Goal: Task Accomplishment & Management: Complete application form

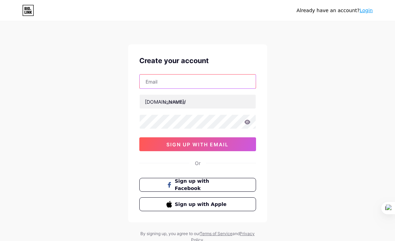
click at [178, 79] on input "text" at bounding box center [198, 82] width 116 height 14
type input "[EMAIL_ADDRESS][DOMAIN_NAME]"
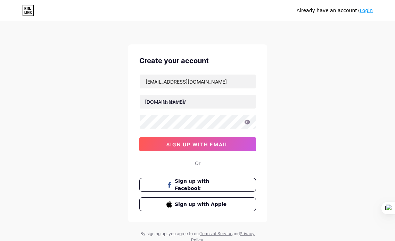
click at [145, 105] on div "[DOMAIN_NAME]/" at bounding box center [165, 101] width 41 height 7
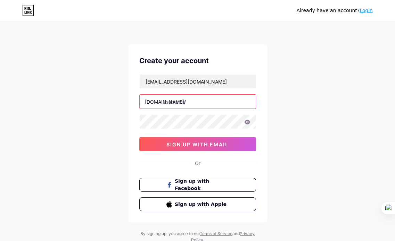
click at [160, 106] on input "text" at bounding box center [198, 102] width 116 height 14
click at [183, 104] on input "text" at bounding box center [198, 102] width 116 height 14
click at [178, 105] on input "text" at bounding box center [198, 102] width 116 height 14
click at [182, 99] on input "text" at bounding box center [198, 102] width 116 height 14
click at [182, 102] on input "text" at bounding box center [198, 102] width 116 height 14
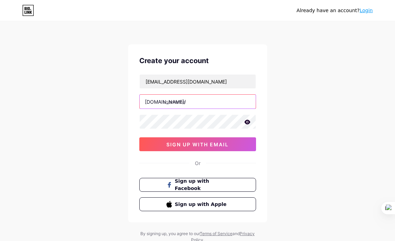
paste input "leanifyslim"
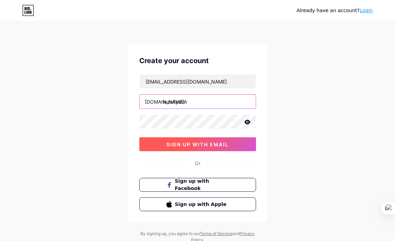
type input "leanifyslim"
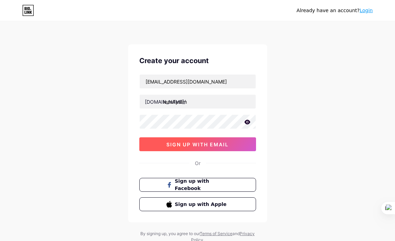
click at [190, 144] on span "sign up with email" at bounding box center [197, 145] width 62 height 6
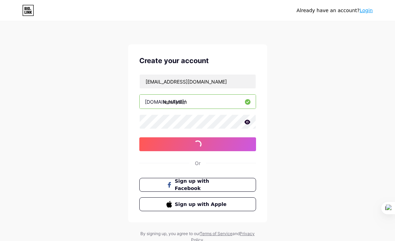
click at [178, 100] on input "leanifyslim" at bounding box center [198, 102] width 116 height 14
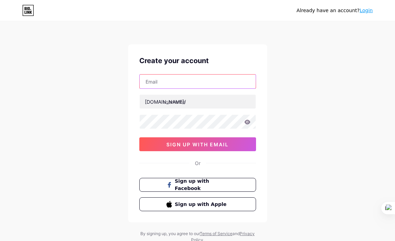
click at [196, 83] on input "text" at bounding box center [198, 82] width 116 height 14
type input "[EMAIL_ADDRESS][DOMAIN_NAME]"
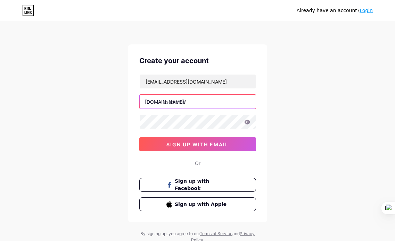
click at [184, 100] on input "text" at bounding box center [198, 102] width 116 height 14
paste input "leanifyslim"
type input "leanifyslim"
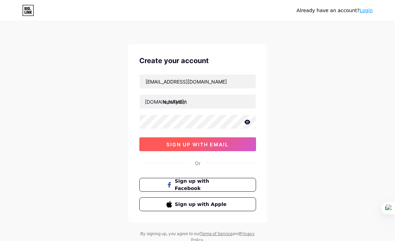
click at [191, 143] on span "sign up with email" at bounding box center [197, 145] width 62 height 6
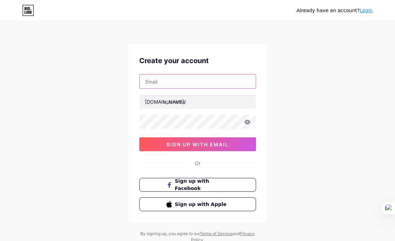
click at [166, 82] on input "text" at bounding box center [198, 82] width 116 height 14
type input "[EMAIL_ADDRESS][DOMAIN_NAME]"
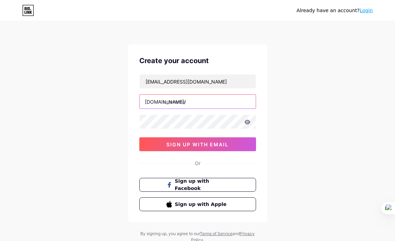
click at [178, 100] on input "text" at bounding box center [198, 102] width 116 height 14
drag, startPoint x: 192, startPoint y: 102, endPoint x: 189, endPoint y: 98, distance: 5.4
click at [192, 102] on input "text" at bounding box center [198, 102] width 116 height 14
paste input "eanifyslim"
type input "eanifyslim"
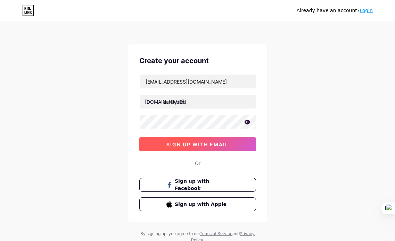
drag, startPoint x: 180, startPoint y: 151, endPoint x: 178, endPoint y: 144, distance: 8.0
click at [180, 149] on button "sign up with email" at bounding box center [197, 145] width 117 height 14
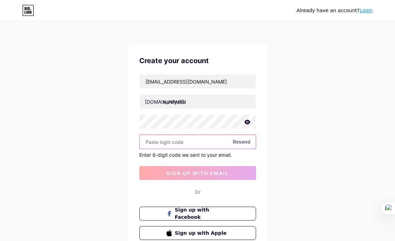
click at [179, 142] on input "text" at bounding box center [198, 142] width 116 height 14
paste input "818598"
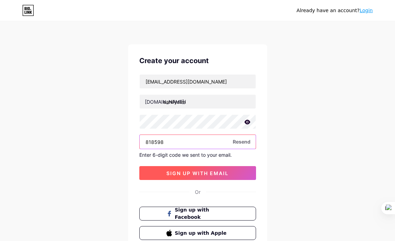
type input "818598"
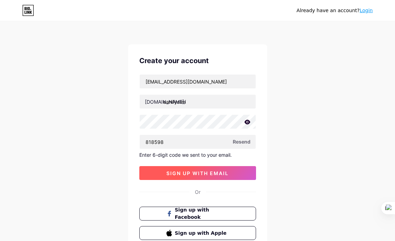
click at [202, 174] on span "sign up with email" at bounding box center [197, 174] width 62 height 6
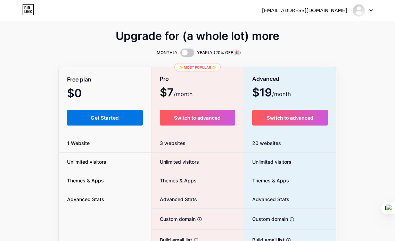
click at [110, 123] on button "Get Started" at bounding box center [105, 118] width 76 height 16
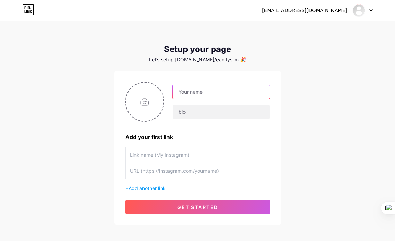
click at [186, 94] on input "text" at bounding box center [221, 92] width 97 height 14
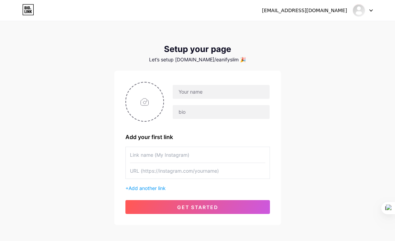
click at [140, 77] on div "Add your first link + Add another link get started" at bounding box center [197, 148] width 167 height 155
click at [171, 157] on input "text" at bounding box center [198, 155] width 136 height 16
click at [173, 171] on input "text" at bounding box center [198, 171] width 136 height 16
click at [161, 190] on span "Add another link" at bounding box center [147, 189] width 37 height 6
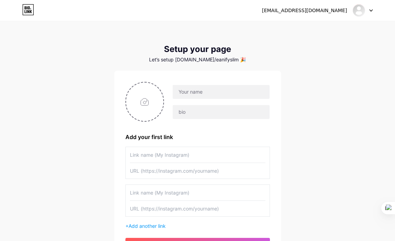
click at [176, 191] on input "text" at bounding box center [198, 193] width 136 height 16
click at [292, 151] on div "moymast@gmail.com Dashboard Logout Setup your page Let’s setup bio.link/eanifys…" at bounding box center [197, 143] width 395 height 286
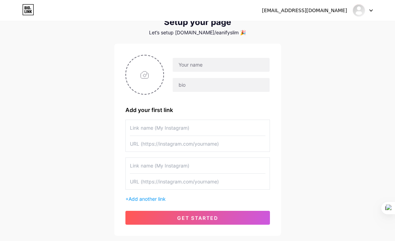
scroll to position [42, 0]
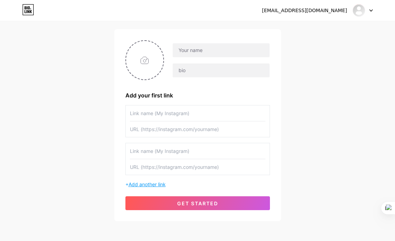
click at [144, 185] on span "Add another link" at bounding box center [147, 185] width 37 height 6
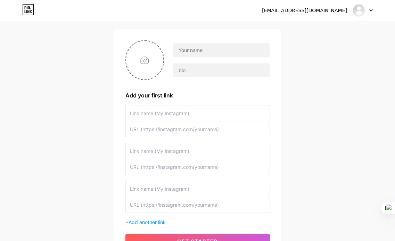
click at [164, 188] on input "text" at bounding box center [198, 189] width 136 height 16
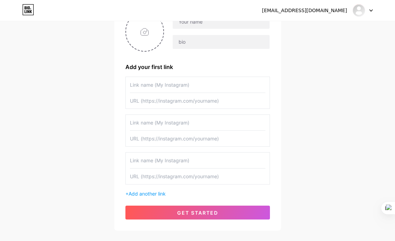
scroll to position [110, 0]
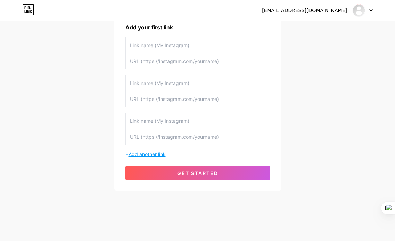
click at [155, 153] on span "Add another link" at bounding box center [147, 154] width 37 height 6
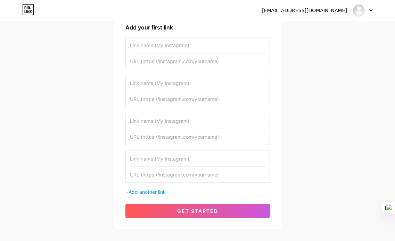
click at [178, 157] on input "text" at bounding box center [198, 159] width 136 height 16
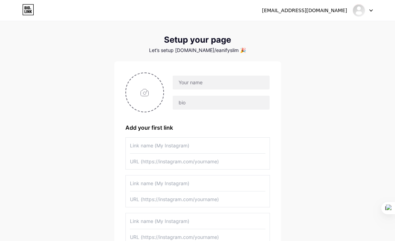
scroll to position [0, 0]
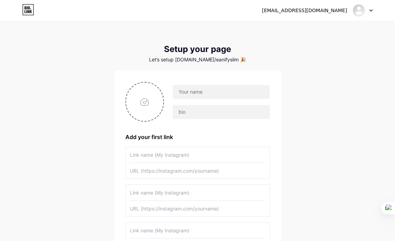
click at [171, 155] on input "text" at bounding box center [198, 155] width 136 height 16
click at [192, 172] on input "text" at bounding box center [198, 171] width 136 height 16
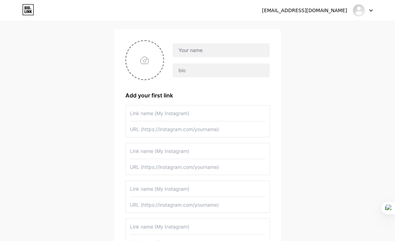
click at [195, 153] on input "text" at bounding box center [198, 152] width 136 height 16
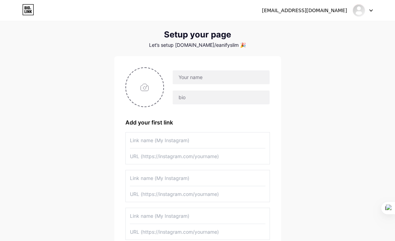
scroll to position [0, 0]
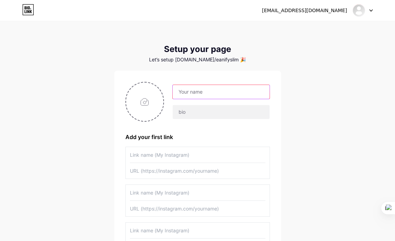
click at [200, 96] on input "text" at bounding box center [221, 92] width 97 height 14
drag, startPoint x: 162, startPoint y: 99, endPoint x: 174, endPoint y: 98, distance: 12.6
click at [174, 98] on div at bounding box center [197, 102] width 145 height 40
click at [176, 96] on input "text" at bounding box center [221, 92] width 97 height 14
paste input "eanifyslim"
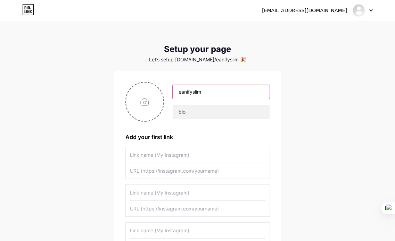
click at [194, 91] on input "eanifyslim" at bounding box center [221, 92] width 97 height 14
type input "eanify slim"
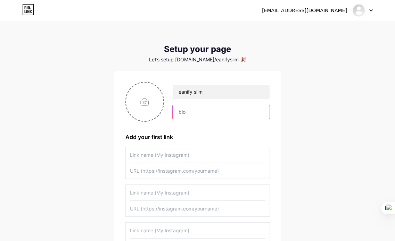
click at [196, 114] on input "text" at bounding box center [221, 112] width 97 height 14
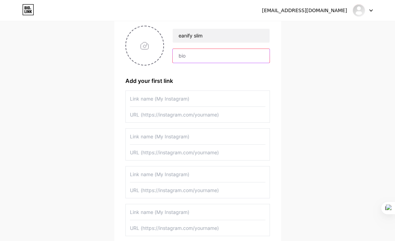
scroll to position [42, 0]
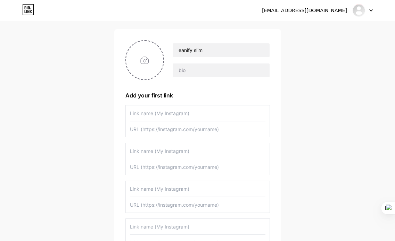
click at [185, 112] on input "text" at bounding box center [198, 114] width 136 height 16
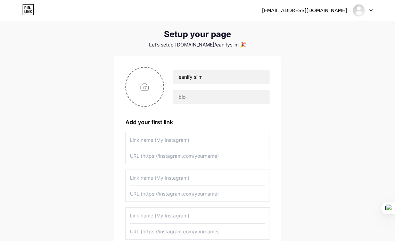
scroll to position [0, 0]
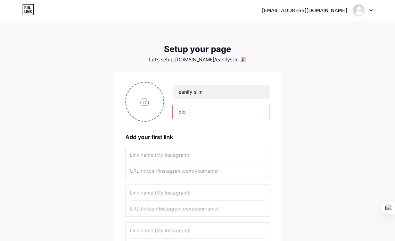
click at [191, 107] on input "text" at bounding box center [221, 112] width 97 height 14
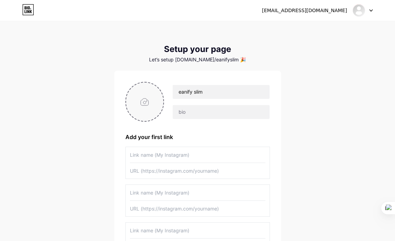
click at [153, 104] on input "file" at bounding box center [145, 102] width 38 height 39
click at [180, 157] on input "text" at bounding box center [198, 155] width 136 height 16
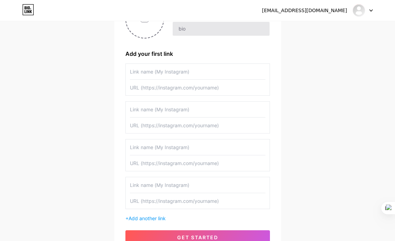
scroll to position [148, 0]
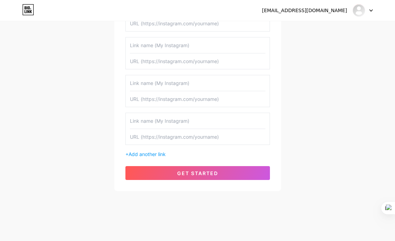
click at [177, 124] on input "text" at bounding box center [198, 121] width 136 height 16
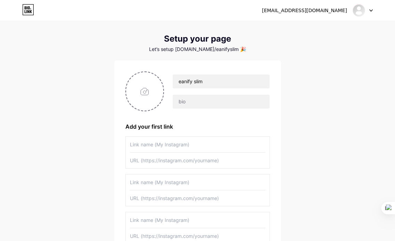
scroll to position [0, 0]
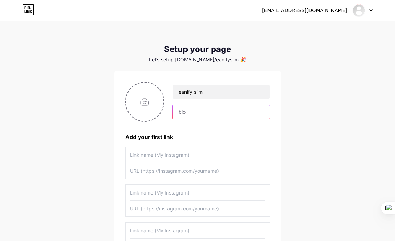
click at [194, 114] on input "text" at bounding box center [221, 112] width 97 height 14
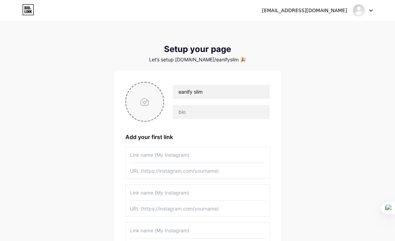
click at [156, 106] on input "file" at bounding box center [145, 102] width 38 height 39
click at [139, 117] on input "file" at bounding box center [145, 102] width 38 height 39
type input "C:\fakepath\Untitled_logo_1_free-file (1).jpg"
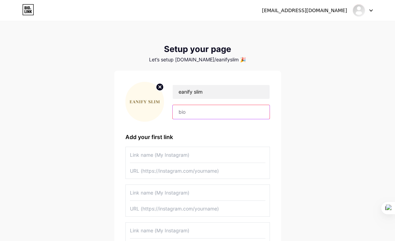
click at [182, 114] on input "text" at bounding box center [221, 112] width 97 height 14
click at [200, 114] on input "text" at bounding box center [221, 112] width 97 height 14
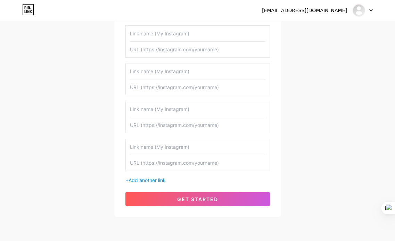
scroll to position [125, 0]
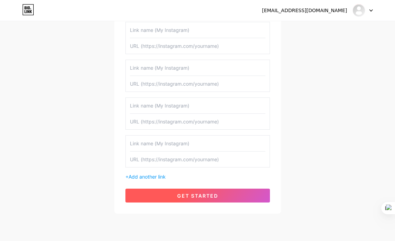
click at [189, 197] on span "get started" at bounding box center [197, 196] width 41 height 6
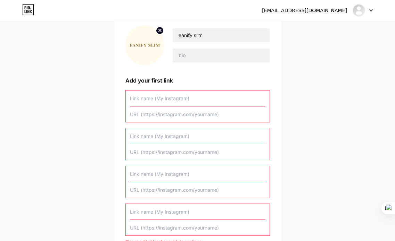
scroll to position [42, 0]
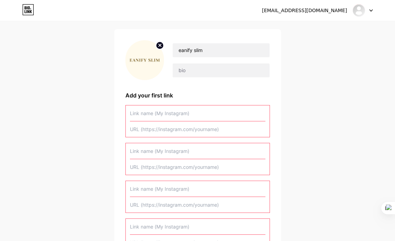
click at [190, 113] on input "text" at bounding box center [198, 114] width 136 height 16
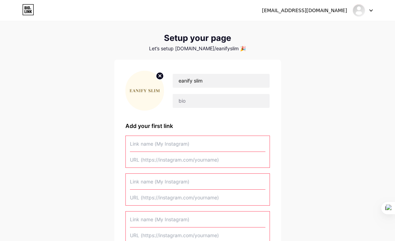
scroll to position [0, 0]
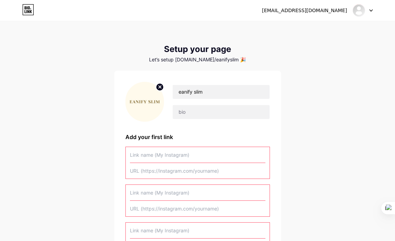
click at [32, 10] on icon at bounding box center [31, 11] width 2 height 3
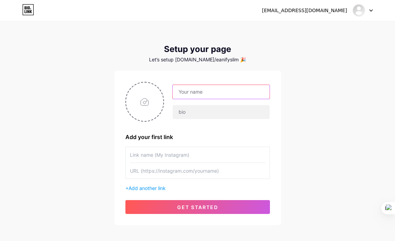
click at [204, 91] on input "text" at bounding box center [221, 92] width 97 height 14
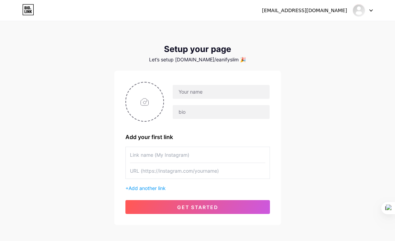
click at [293, 82] on div "moymast@gmail.com Dashboard Logout Setup your page Let’s setup bio.link/eanifys…" at bounding box center [197, 124] width 395 height 248
click at [153, 98] on input "file" at bounding box center [145, 102] width 38 height 39
click at [148, 105] on input "file" at bounding box center [145, 102] width 38 height 39
type input "C:\fakepath\Untitled_logo_1_free-file (1).jpg"
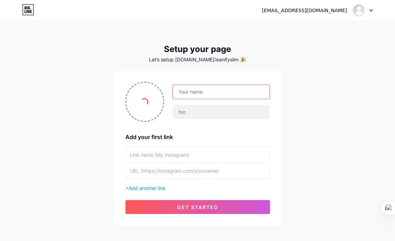
click at [194, 91] on input "text" at bounding box center [221, 92] width 97 height 14
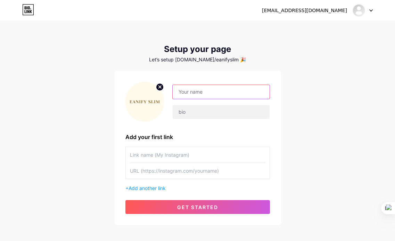
paste input "eanifyslim"
type input "eanifyslim"
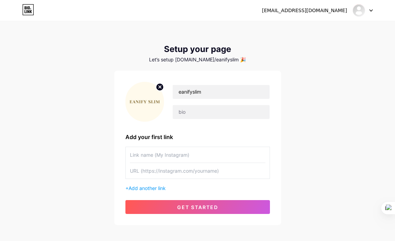
click at [172, 155] on input "text" at bounding box center [198, 155] width 136 height 16
click at [180, 174] on input "text" at bounding box center [198, 171] width 136 height 16
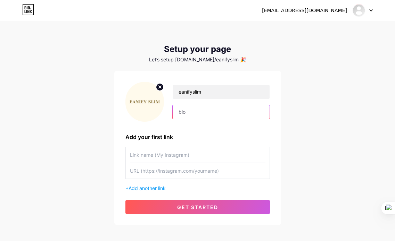
click at [204, 113] on input "text" at bounding box center [221, 112] width 97 height 14
drag, startPoint x: 204, startPoint y: 109, endPoint x: 199, endPoint y: 109, distance: 4.9
click at [199, 109] on input "text" at bounding box center [221, 112] width 97 height 14
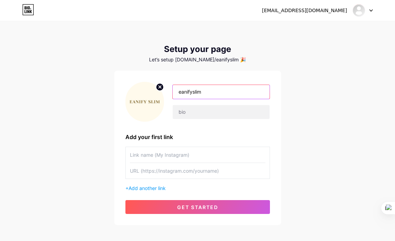
click at [212, 93] on input "eanifyslim" at bounding box center [221, 92] width 97 height 14
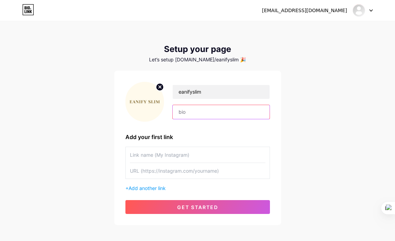
click at [198, 110] on input "text" at bounding box center [221, 112] width 97 height 14
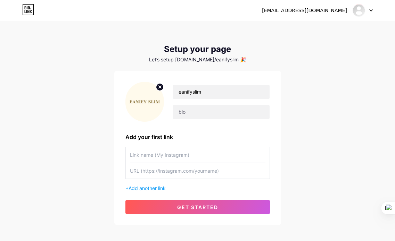
click at [181, 153] on input "text" at bounding box center [198, 155] width 136 height 16
click at [371, 10] on icon at bounding box center [370, 10] width 3 height 2
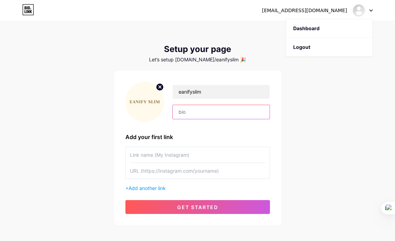
click at [206, 112] on input "text" at bounding box center [221, 112] width 97 height 14
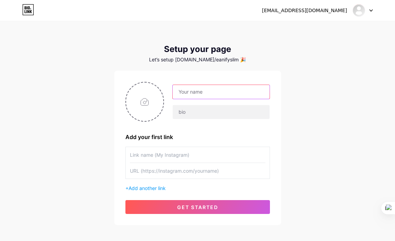
click at [205, 92] on input "text" at bounding box center [221, 92] width 97 height 14
paste input "eanifyslim"
click at [179, 91] on input "eanifyslim" at bounding box center [221, 92] width 97 height 14
click at [194, 94] on input "leanifyslim" at bounding box center [221, 92] width 97 height 14
type input "leanify slim"
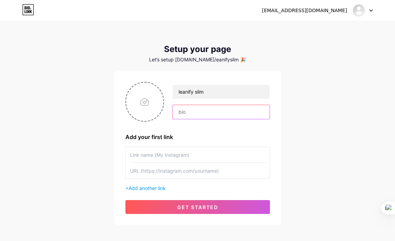
click at [196, 109] on input "text" at bounding box center [221, 112] width 97 height 14
paste input "eanifyslim"
type input "eanifyslim"
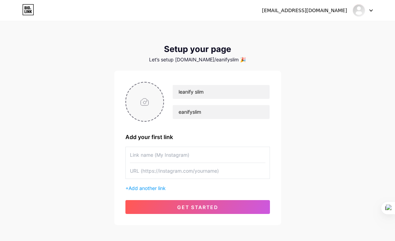
click at [139, 102] on input "file" at bounding box center [145, 102] width 38 height 39
type input "C:\fakepath\clean-minimalist-infographic--vector-style--high-r.svg"
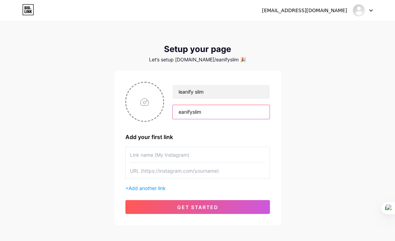
click at [188, 111] on input "eanifyslim" at bounding box center [221, 112] width 97 height 14
paste input "l"
type input "leanifyslim"
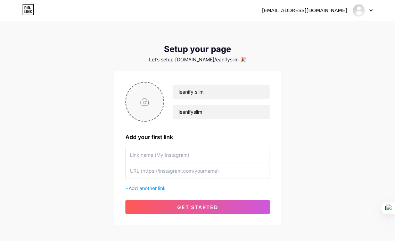
click at [150, 105] on input "file" at bounding box center [145, 102] width 38 height 39
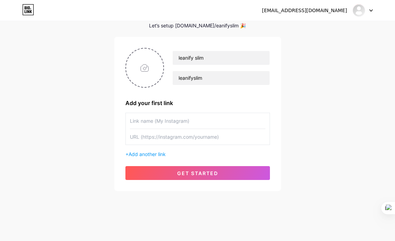
click at [173, 119] on input "text" at bounding box center [198, 121] width 136 height 16
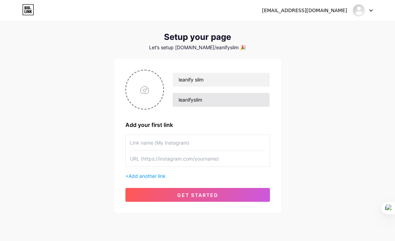
scroll to position [0, 0]
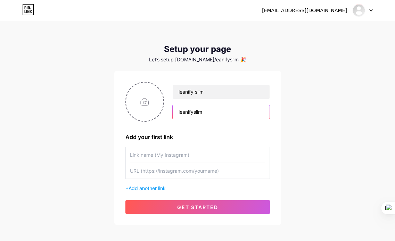
click at [186, 113] on input "leanifyslim" at bounding box center [221, 112] width 97 height 14
click at [145, 105] on input "file" at bounding box center [145, 102] width 38 height 39
click at [154, 107] on input "file" at bounding box center [145, 102] width 38 height 39
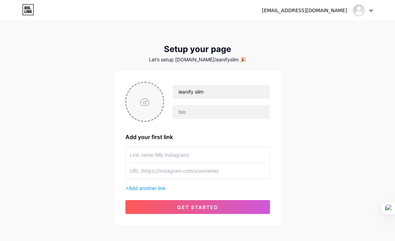
type input "C:\fakepath\Untitled_logo_1_free-file (1).jpg"
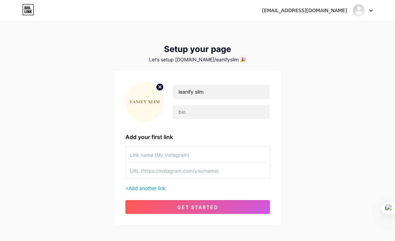
click at [158, 87] on circle at bounding box center [160, 87] width 8 height 8
